Goal: Check status

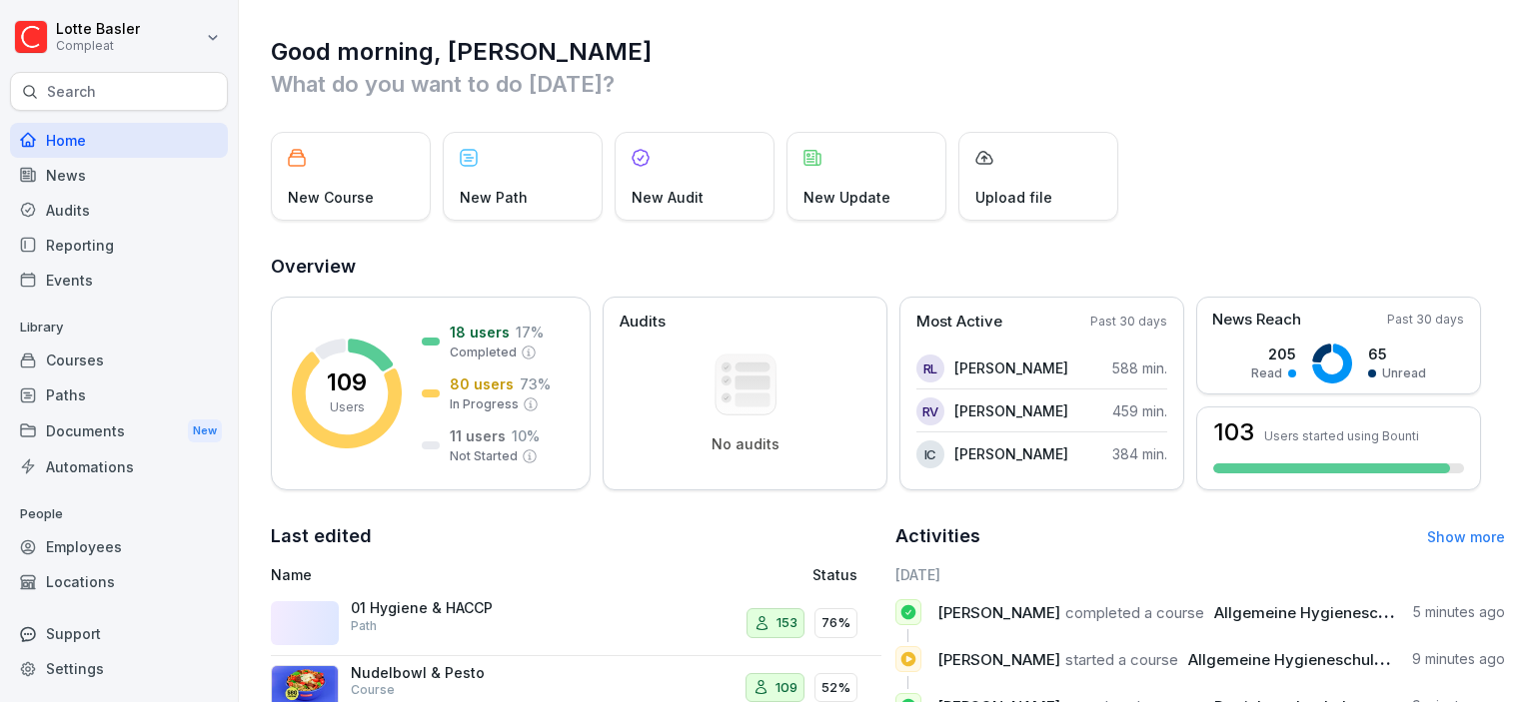
click at [53, 170] on div "News" at bounding box center [119, 175] width 218 height 35
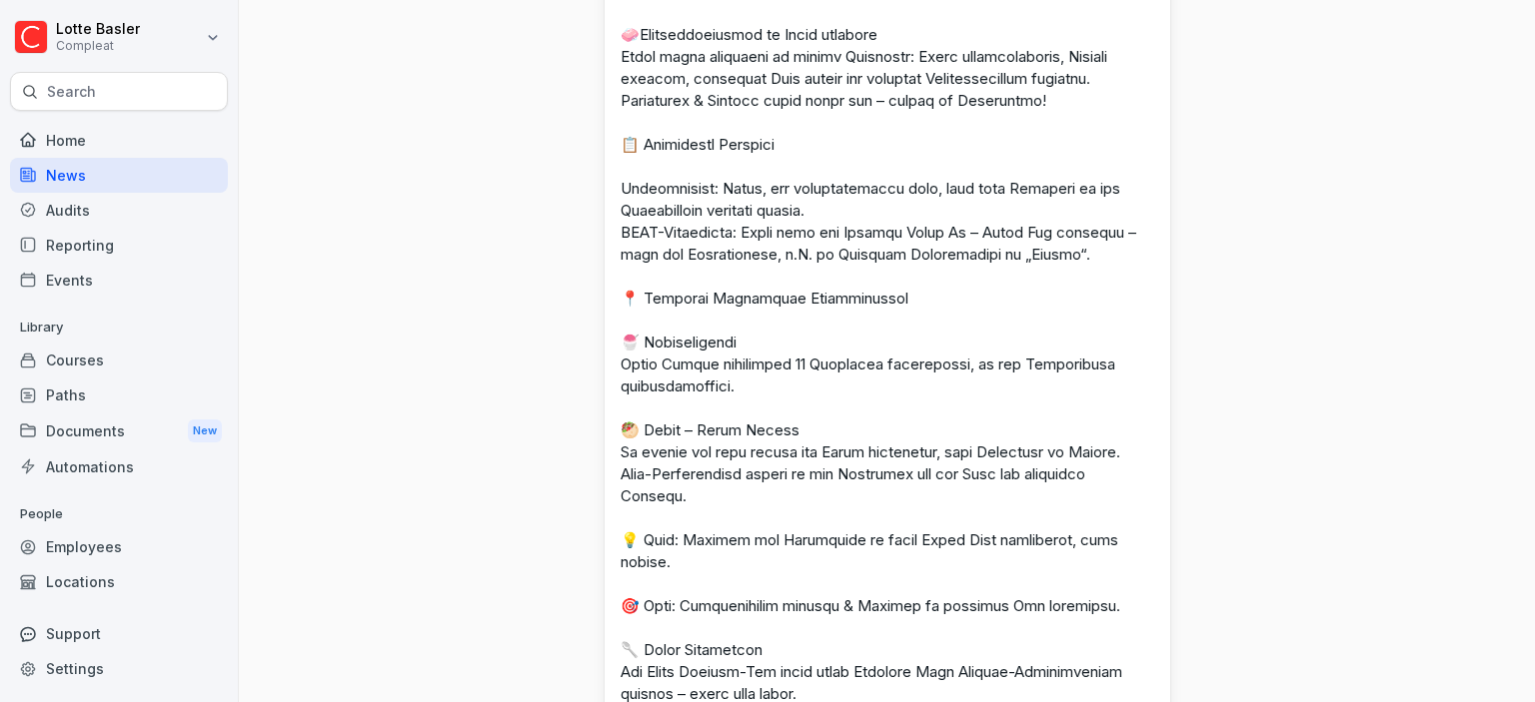
scroll to position [1699, 0]
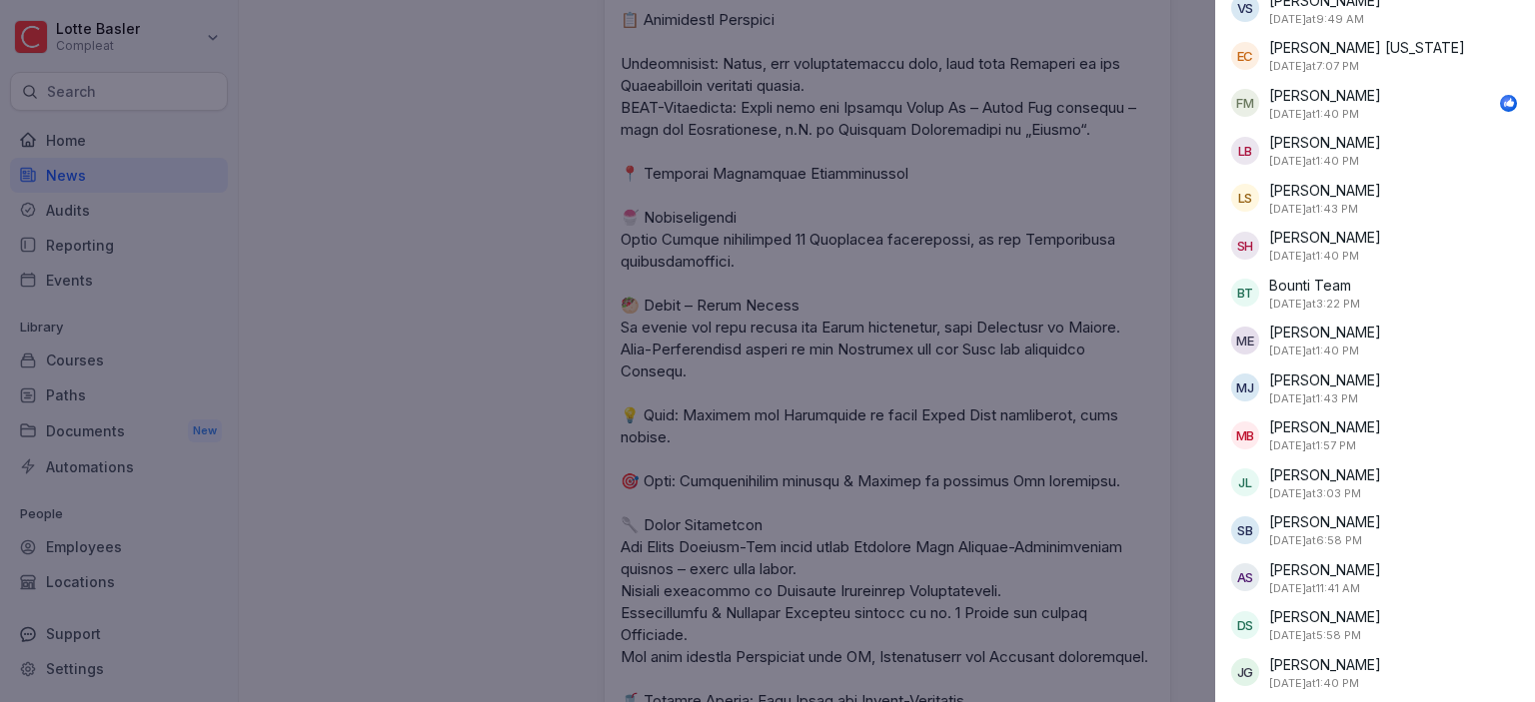
scroll to position [0, 0]
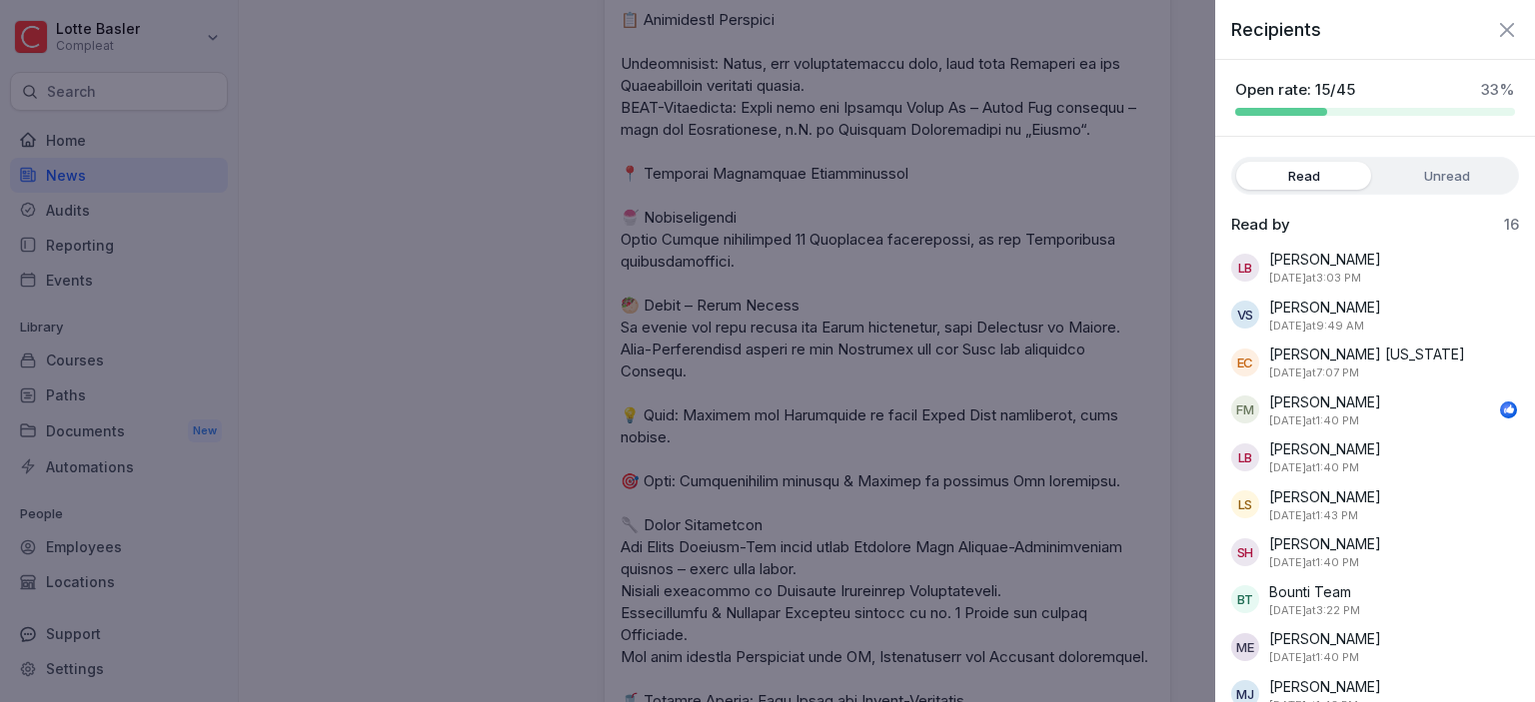
click at [1432, 155] on div "Recipients Open rate: 15/45 33 % Read Unread Read by 16 LB [PERSON_NAME] [DATE]…" at bounding box center [1375, 351] width 320 height 702
click at [1433, 183] on label "Unread" at bounding box center [1446, 176] width 135 height 28
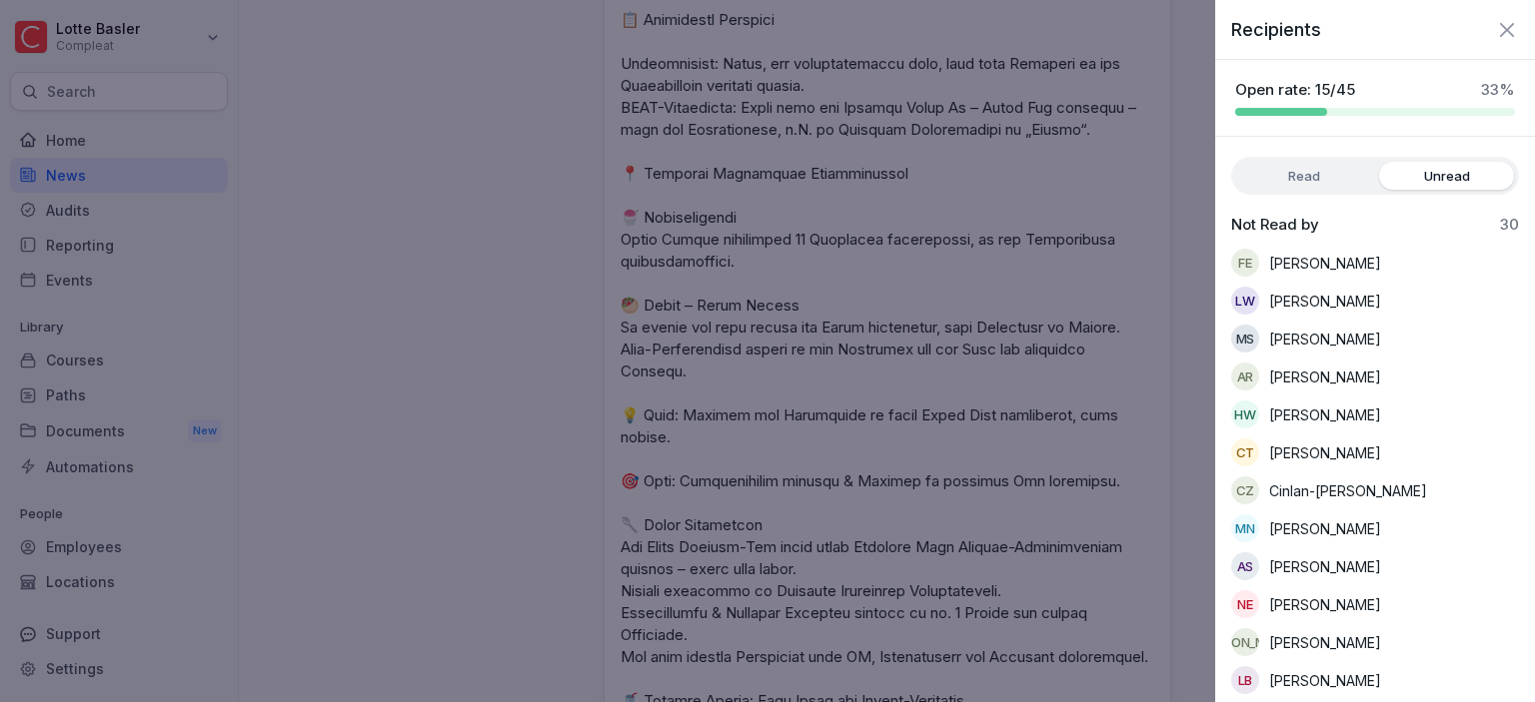
click at [1502, 27] on icon "button" at bounding box center [1507, 30] width 24 height 24
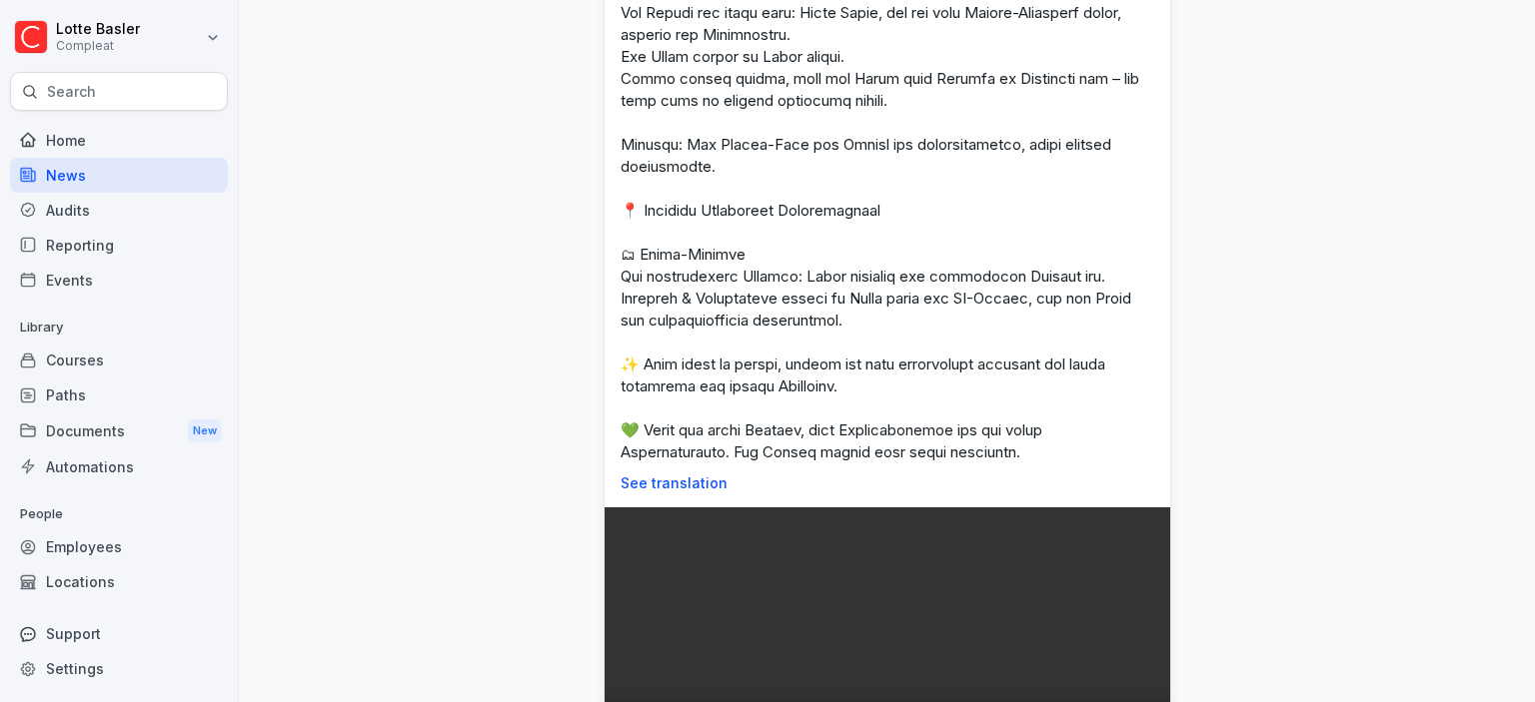
scroll to position [584, 0]
